Goal: Task Accomplishment & Management: Manage account settings

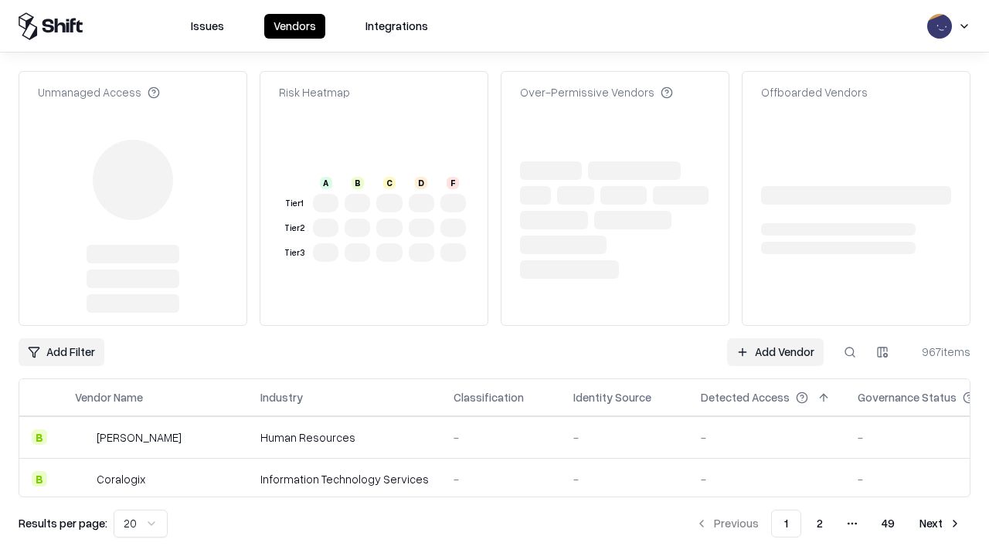
click at [775, 338] on link "Add Vendor" at bounding box center [775, 352] width 97 height 28
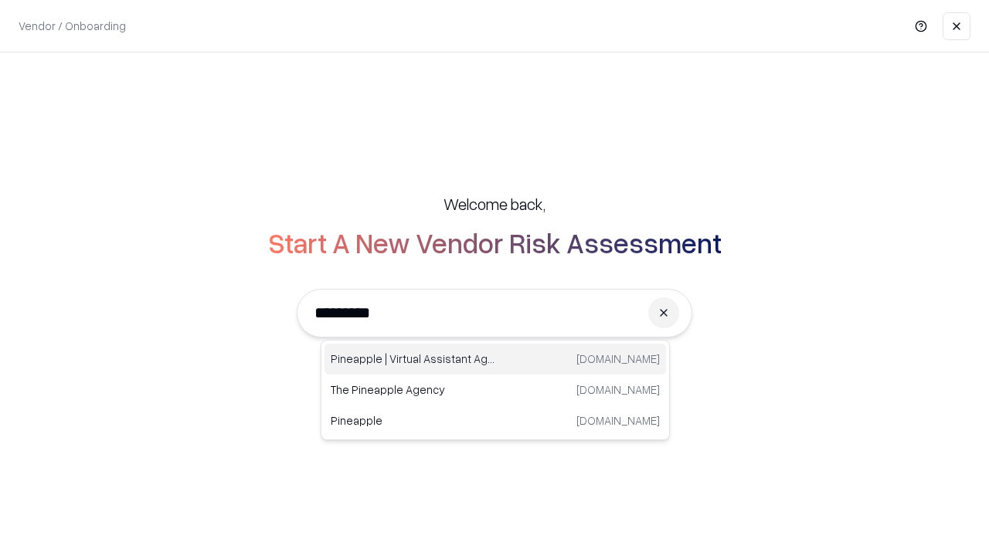
click at [495, 359] on div "Pineapple | Virtual Assistant Agency [DOMAIN_NAME]" at bounding box center [494, 359] width 341 height 31
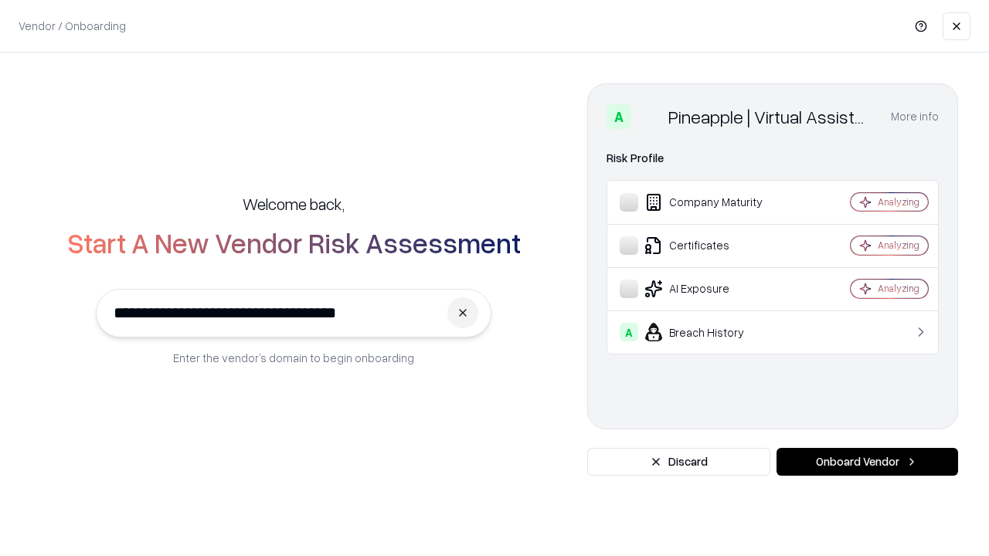
type input "**********"
click at [867, 462] on button "Onboard Vendor" at bounding box center [867, 462] width 182 height 28
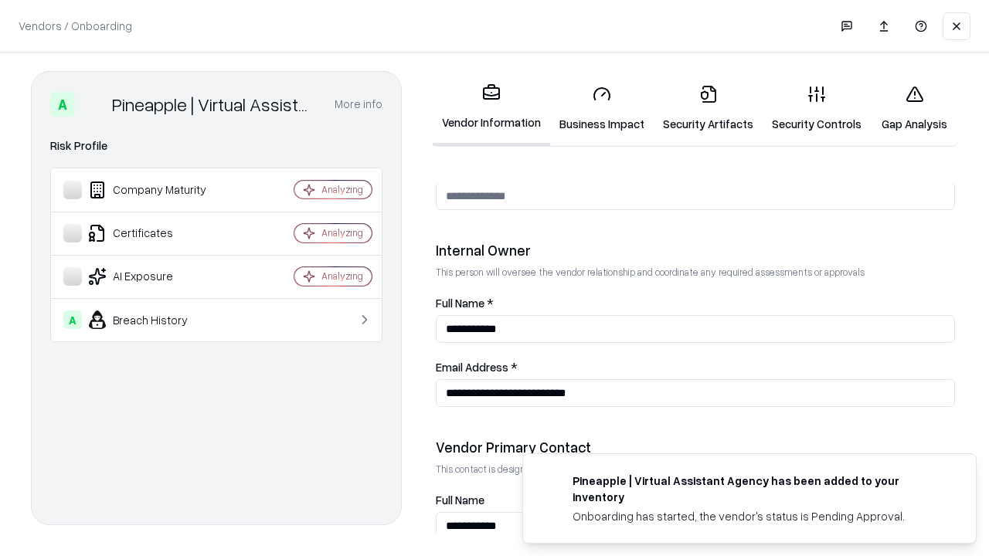
scroll to position [800, 0]
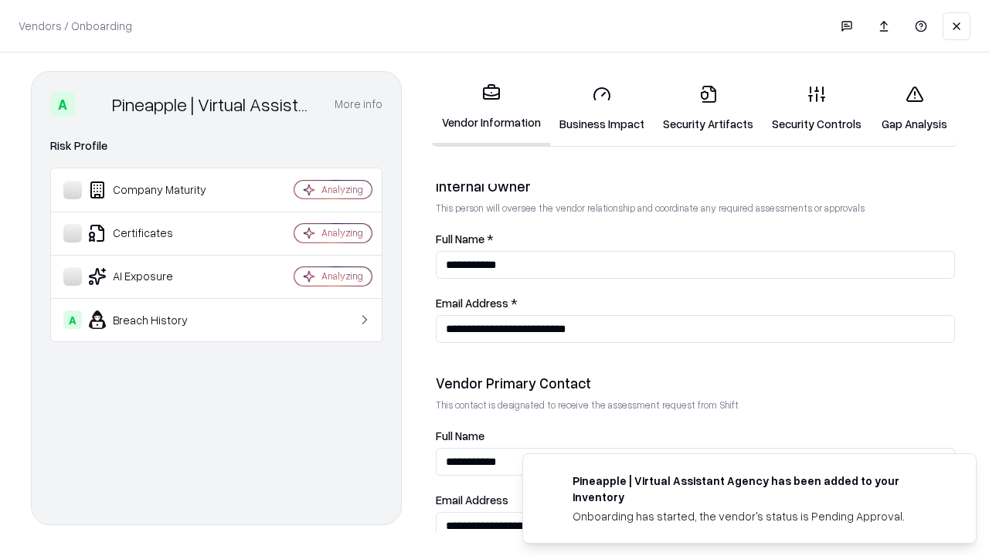
click at [602, 108] on link "Business Impact" at bounding box center [602, 109] width 104 height 72
click at [708, 108] on link "Security Artifacts" at bounding box center [708, 109] width 109 height 72
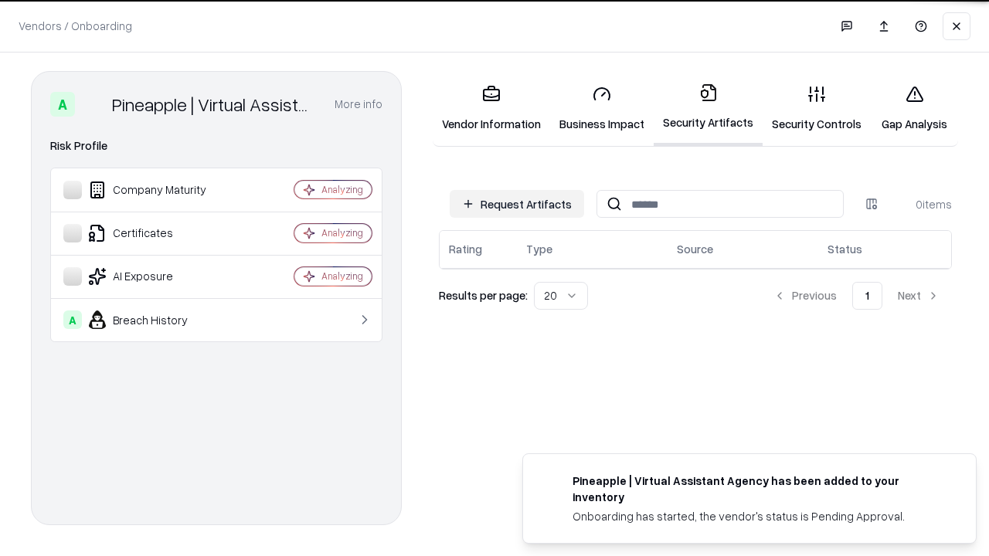
click at [517, 204] on button "Request Artifacts" at bounding box center [517, 204] width 134 height 28
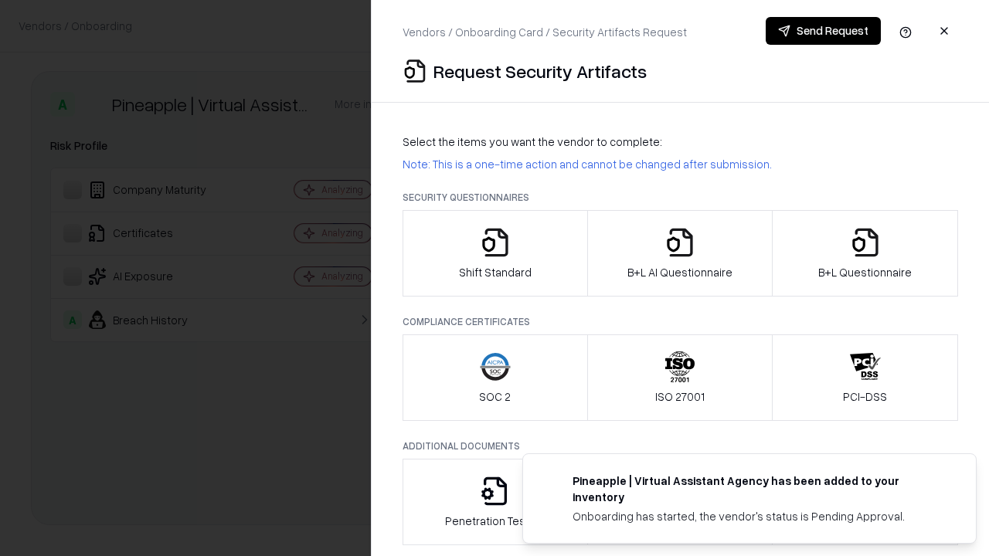
click at [494, 253] on icon "button" at bounding box center [495, 242] width 31 height 31
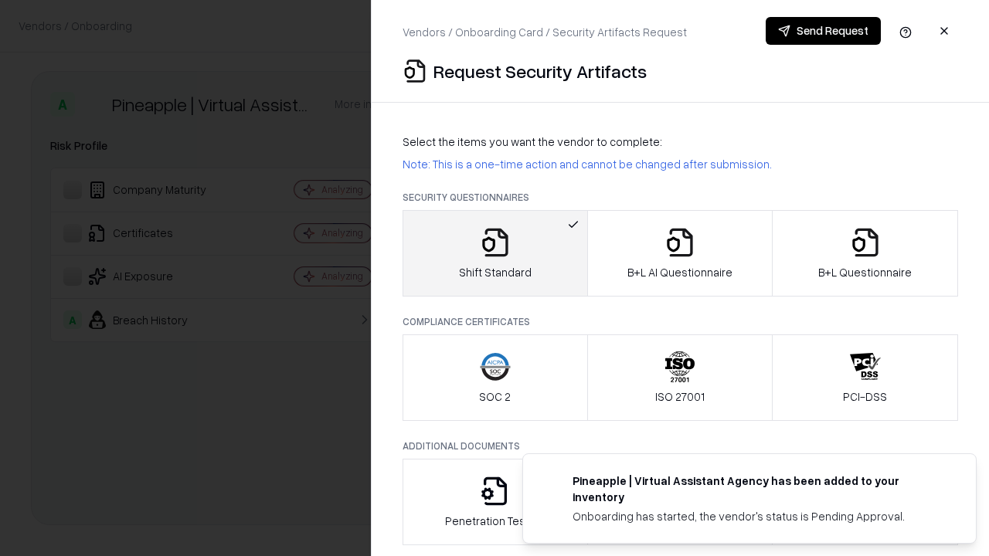
click at [823, 31] on button "Send Request" at bounding box center [823, 31] width 115 height 28
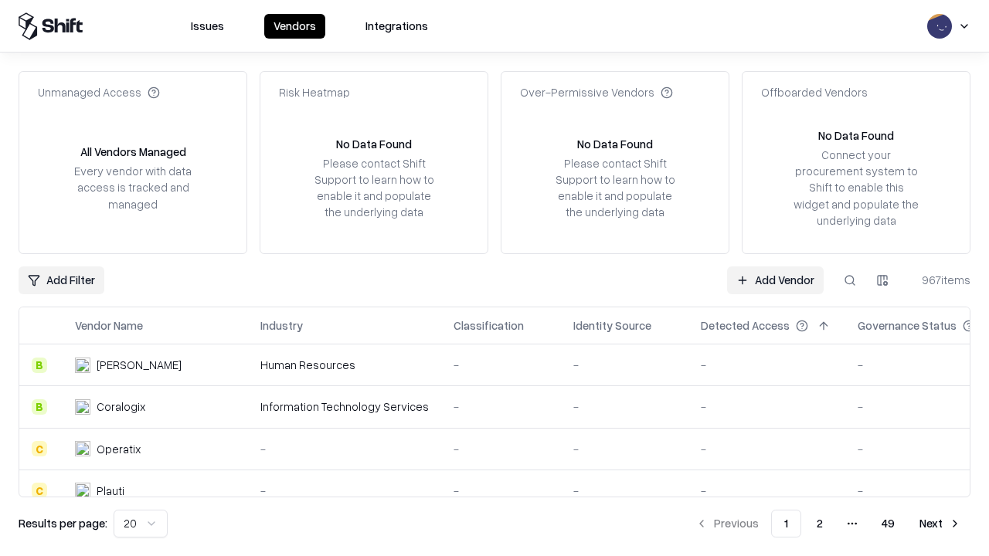
click at [850, 280] on button at bounding box center [850, 281] width 28 height 28
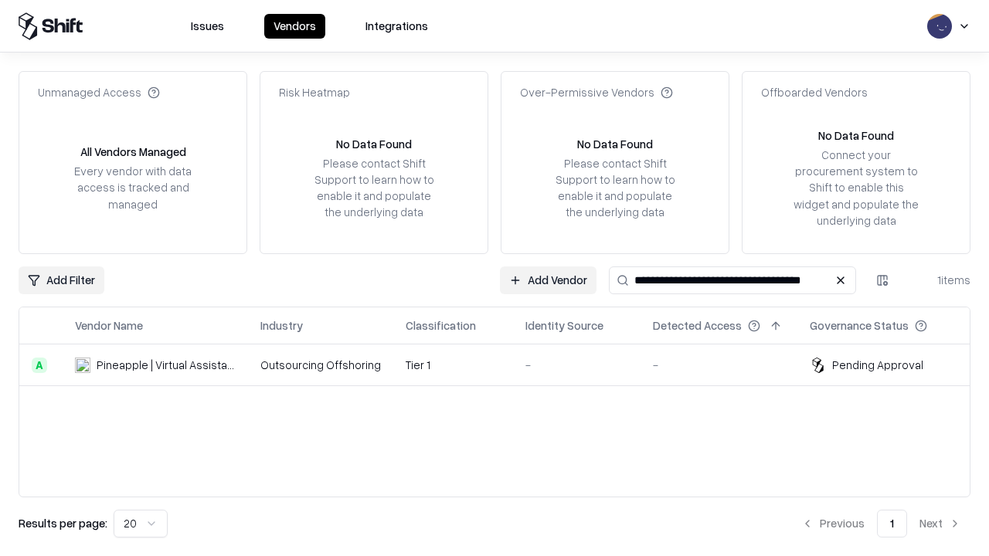
type input "**********"
click at [504, 365] on td "Tier 1" at bounding box center [453, 366] width 120 height 42
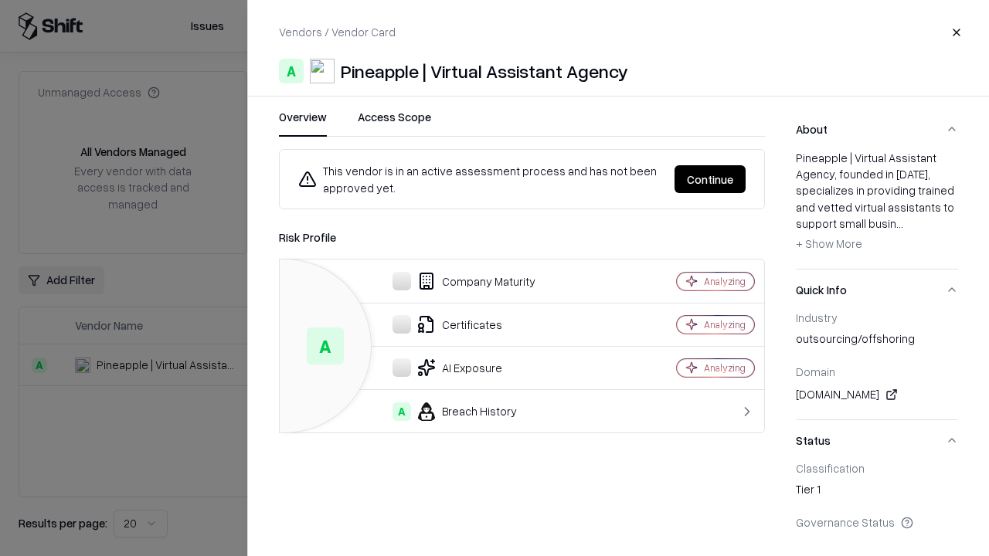
click at [710, 179] on button "Continue" at bounding box center [709, 179] width 71 height 28
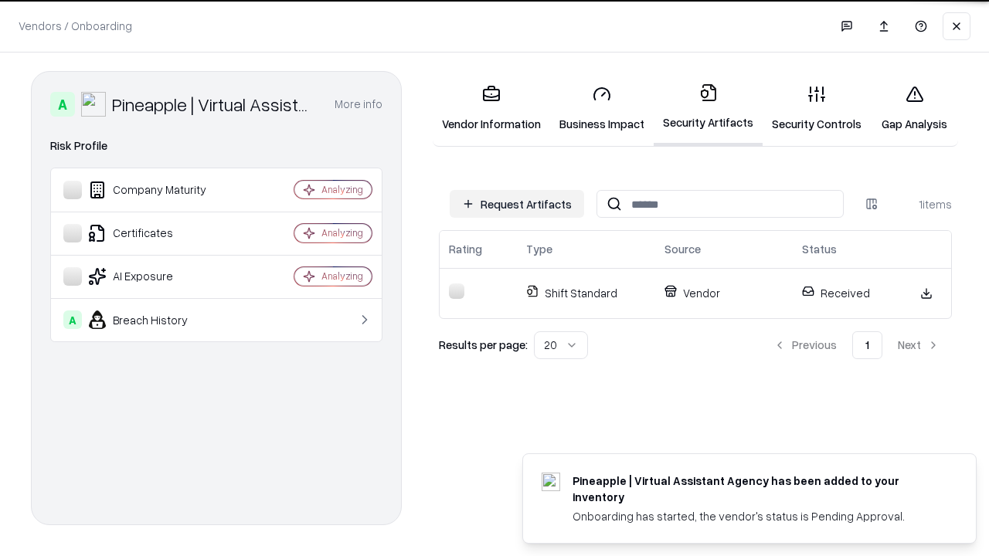
click at [914, 108] on link "Gap Analysis" at bounding box center [914, 109] width 87 height 72
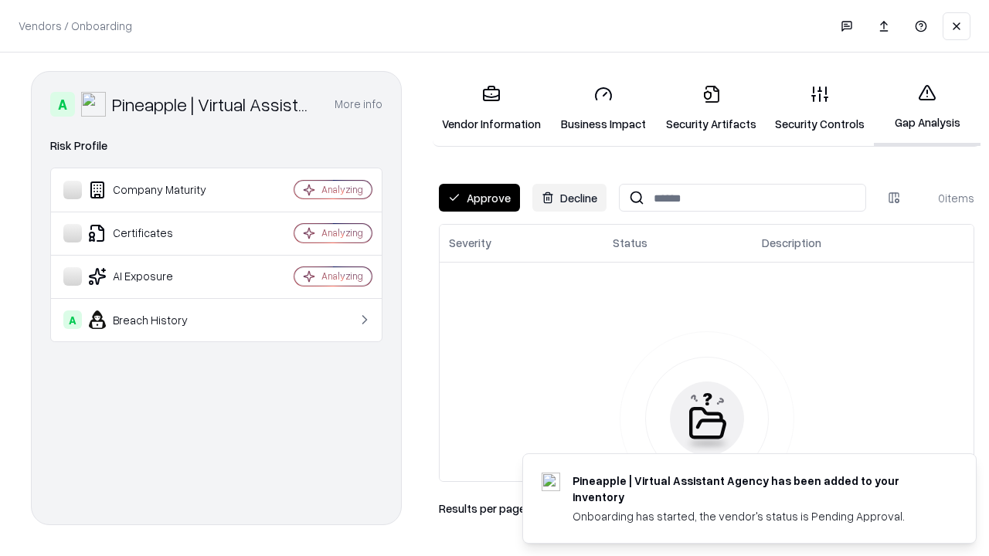
click at [479, 198] on button "Approve" at bounding box center [479, 198] width 81 height 28
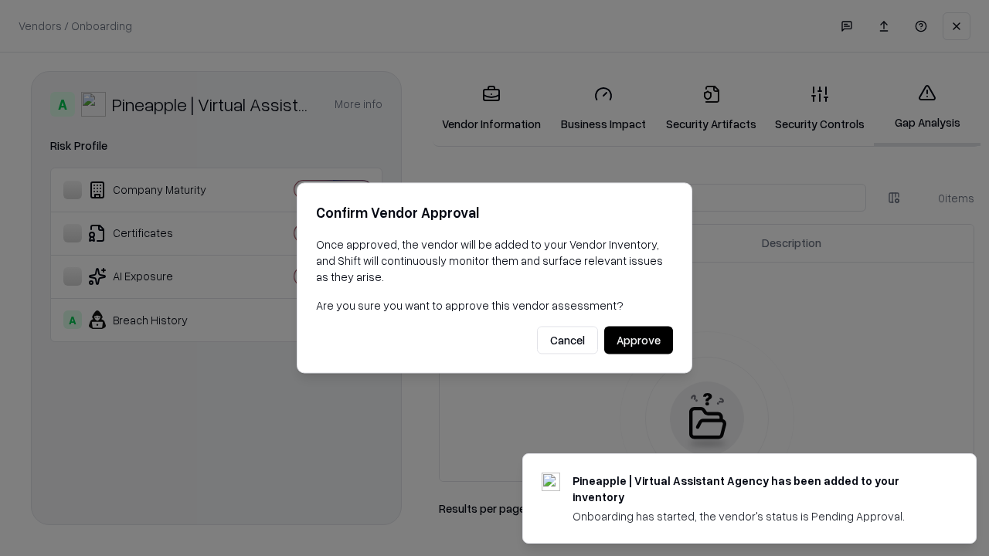
click at [638, 340] on button "Approve" at bounding box center [638, 341] width 69 height 28
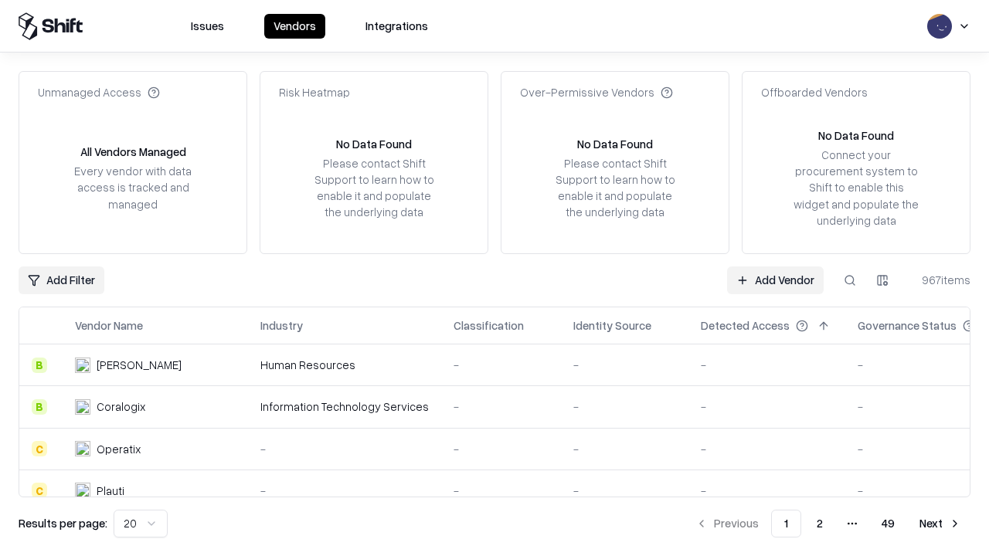
type input "**********"
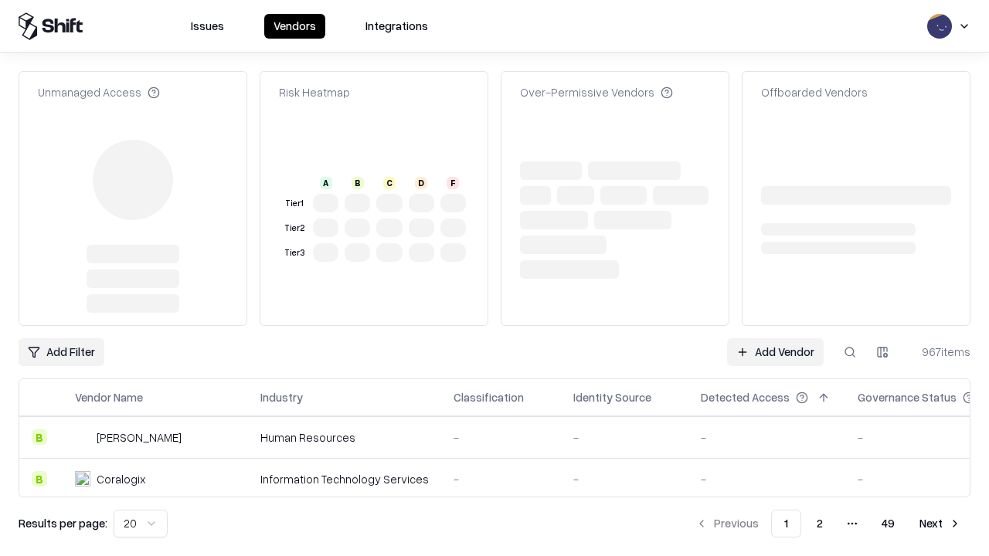
click at [775, 338] on link "Add Vendor" at bounding box center [775, 352] width 97 height 28
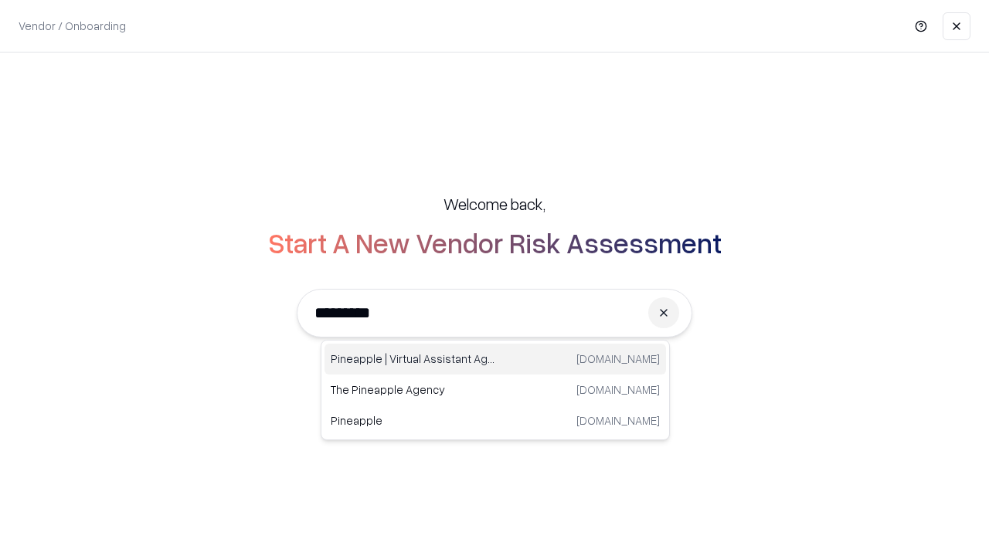
click at [495, 359] on div "Pineapple | Virtual Assistant Agency [DOMAIN_NAME]" at bounding box center [494, 359] width 341 height 31
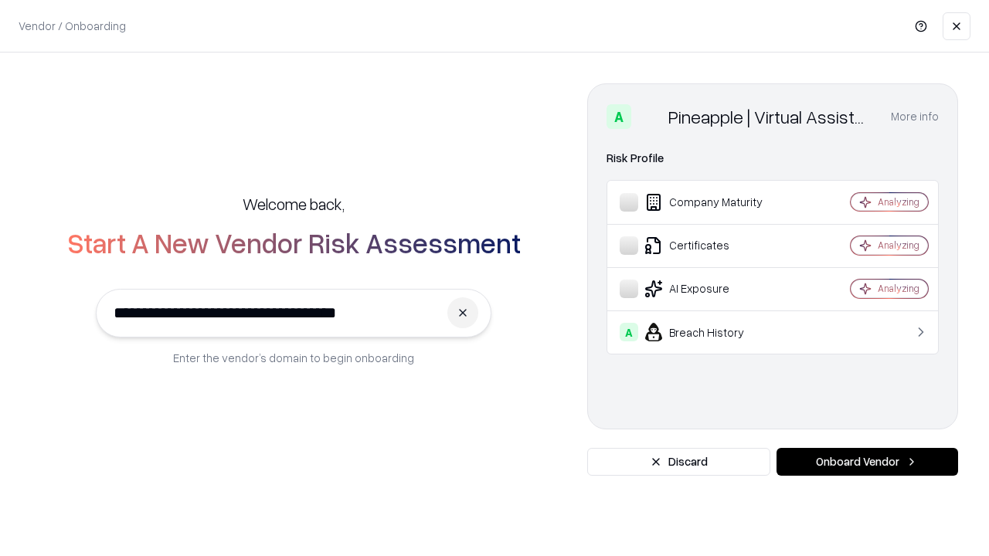
type input "**********"
click at [867, 462] on button "Onboard Vendor" at bounding box center [867, 462] width 182 height 28
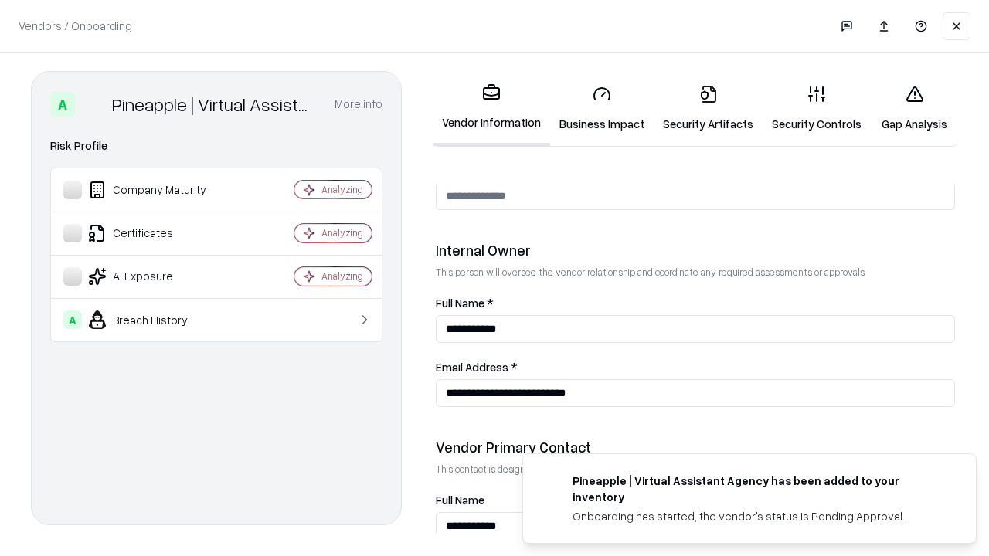
scroll to position [800, 0]
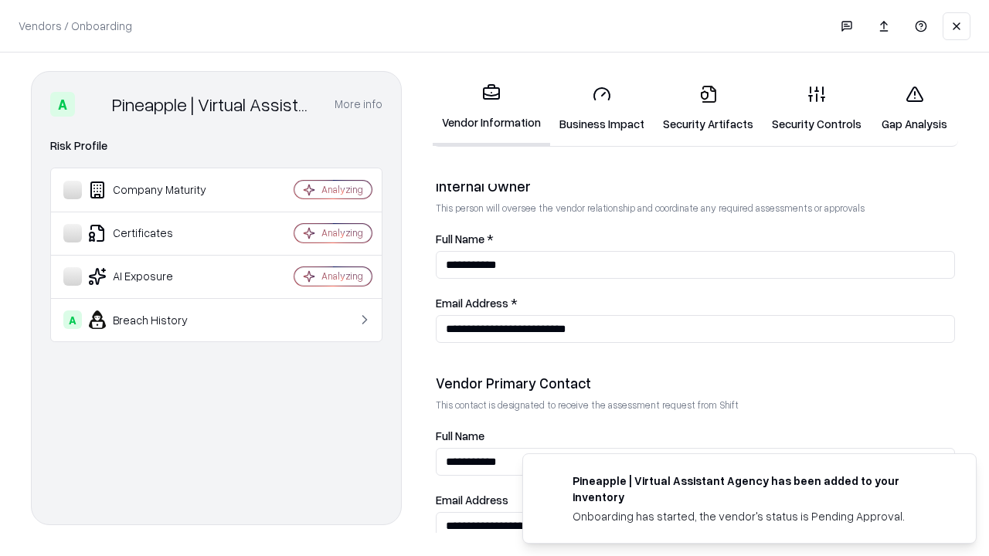
click at [914, 108] on link "Gap Analysis" at bounding box center [914, 109] width 87 height 72
